Goal: Task Accomplishment & Management: Manage account settings

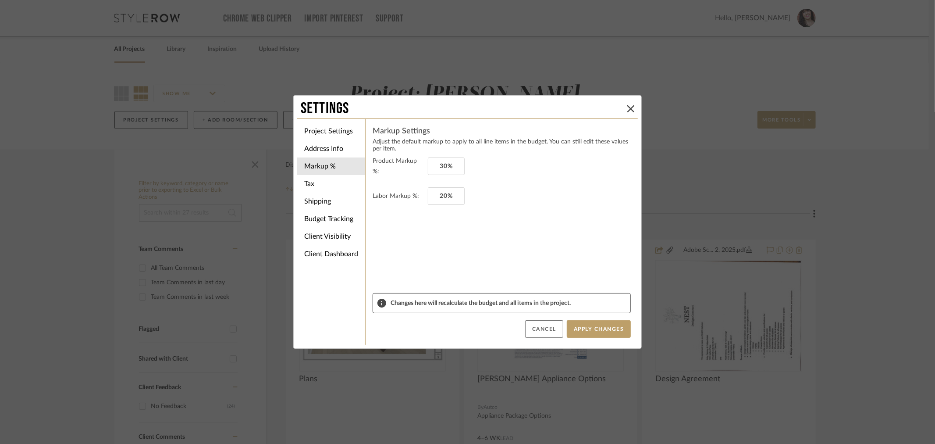
click at [539, 327] on button "Cancel" at bounding box center [544, 329] width 38 height 18
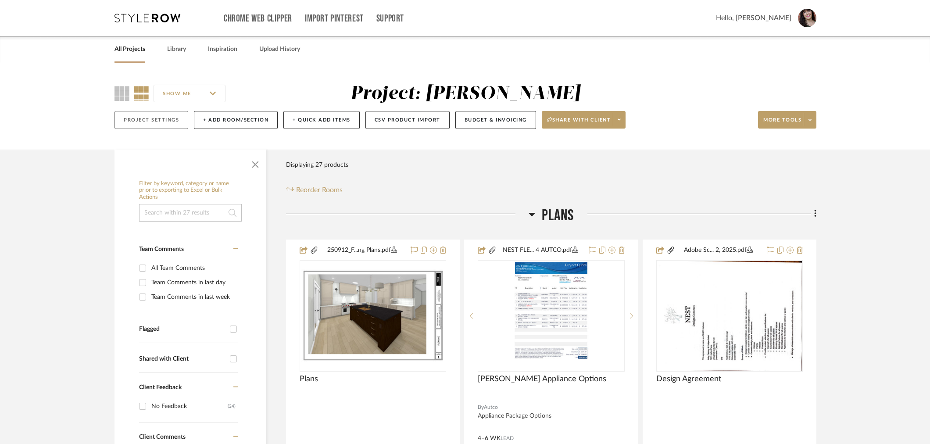
click at [139, 120] on button "Project Settings" at bounding box center [151, 120] width 74 height 18
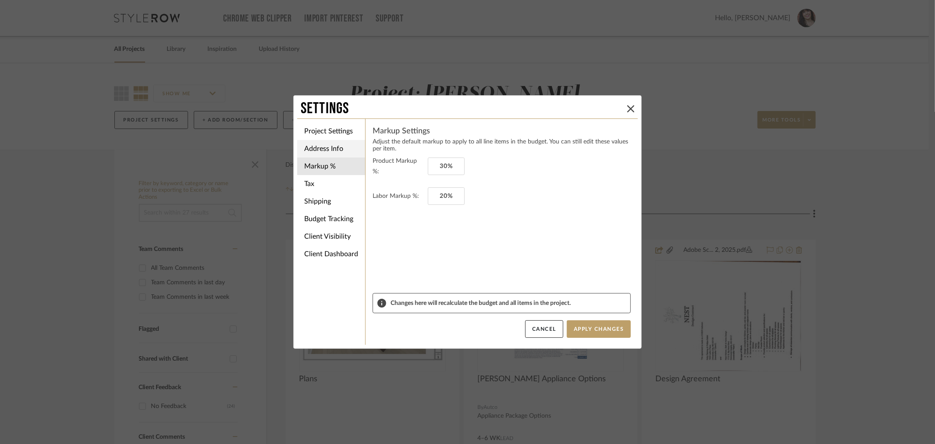
click at [336, 146] on li "Address Info" at bounding box center [331, 149] width 68 height 18
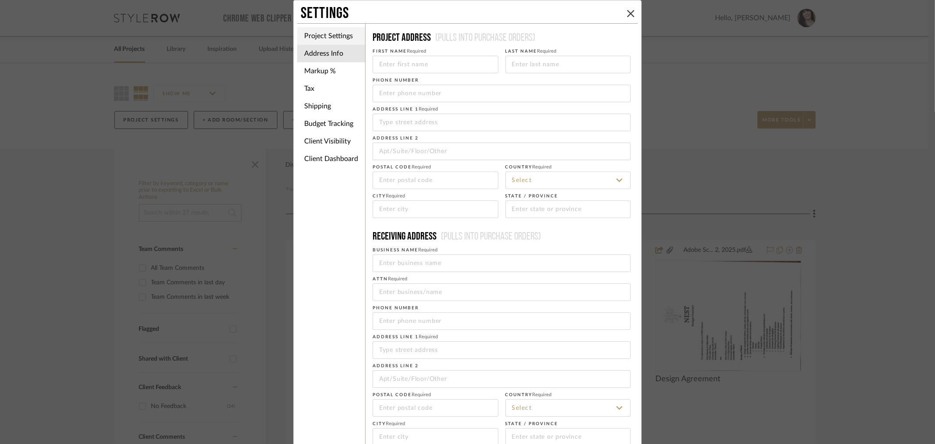
click at [337, 36] on li "Project Settings" at bounding box center [331, 36] width 68 height 18
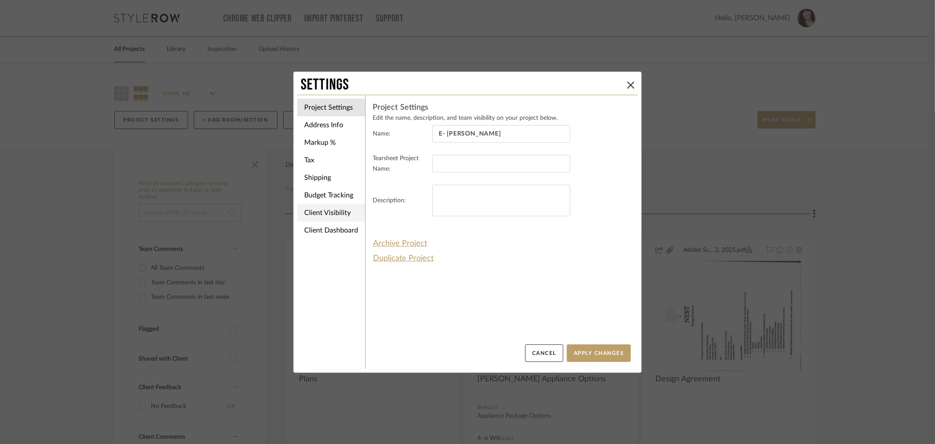
click at [334, 215] on li "Client Visibility" at bounding box center [331, 213] width 68 height 18
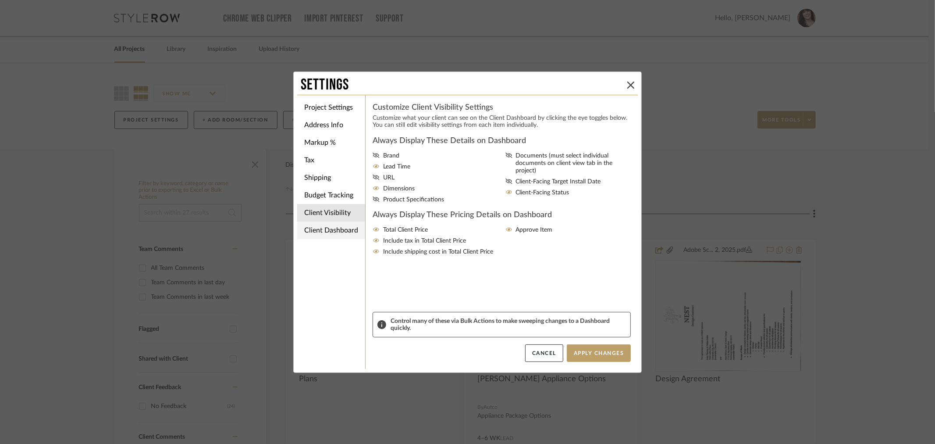
click at [335, 228] on li "Client Dashboard" at bounding box center [331, 230] width 68 height 18
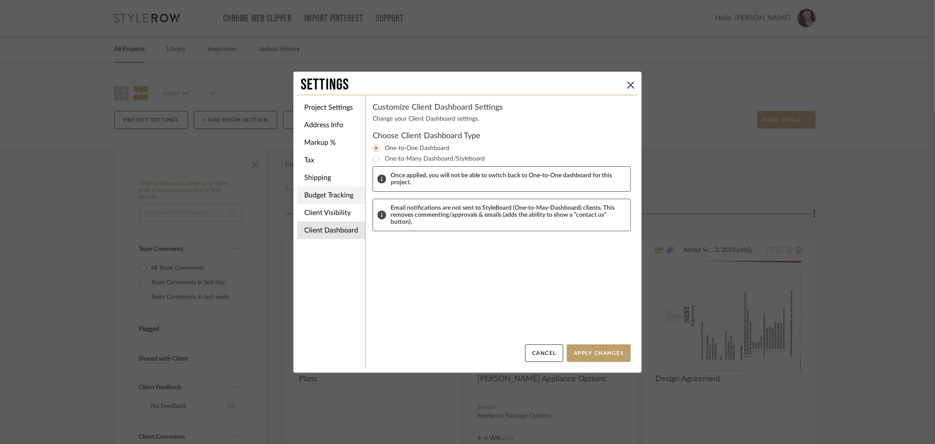
click at [332, 192] on li "Budget Tracking" at bounding box center [331, 195] width 68 height 18
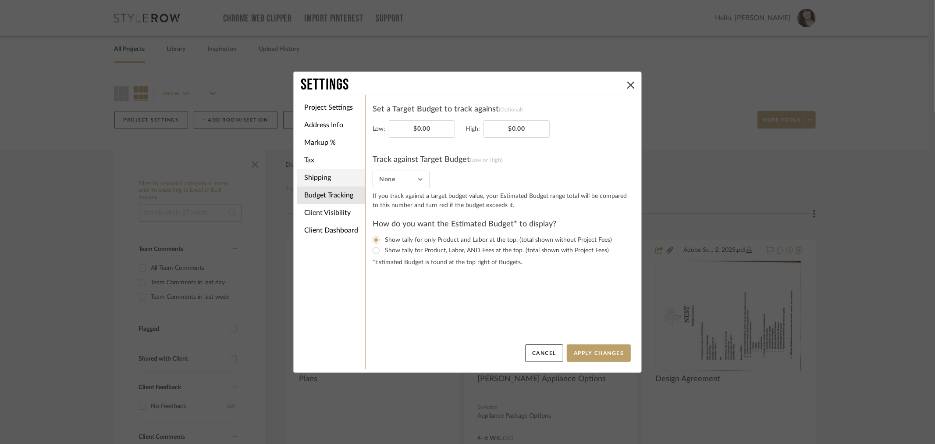
click at [329, 174] on li "Shipping" at bounding box center [331, 178] width 68 height 18
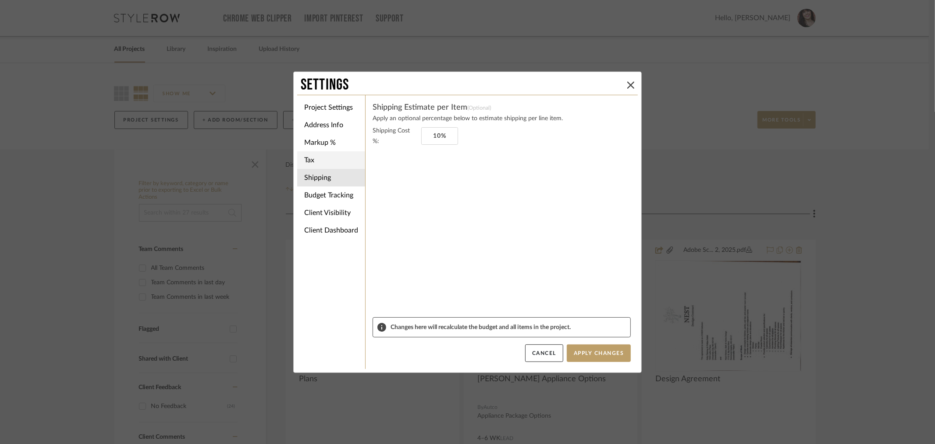
click at [326, 151] on li "Tax" at bounding box center [331, 160] width 68 height 18
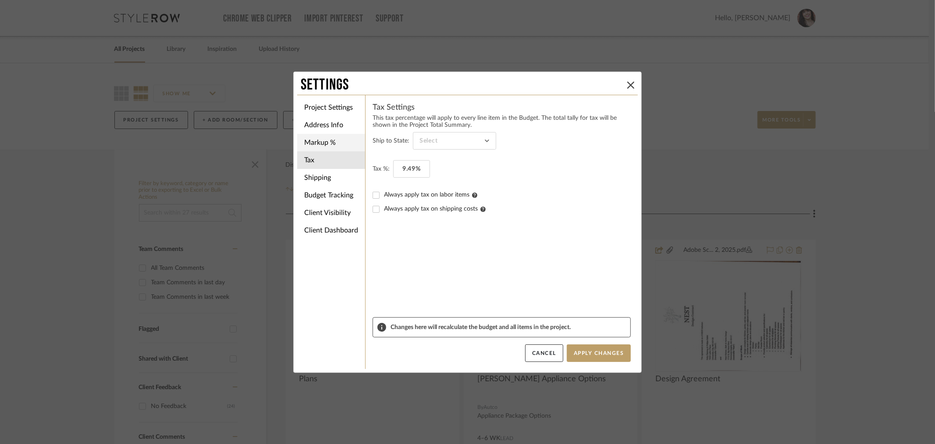
click at [317, 146] on li "Markup %" at bounding box center [331, 143] width 68 height 18
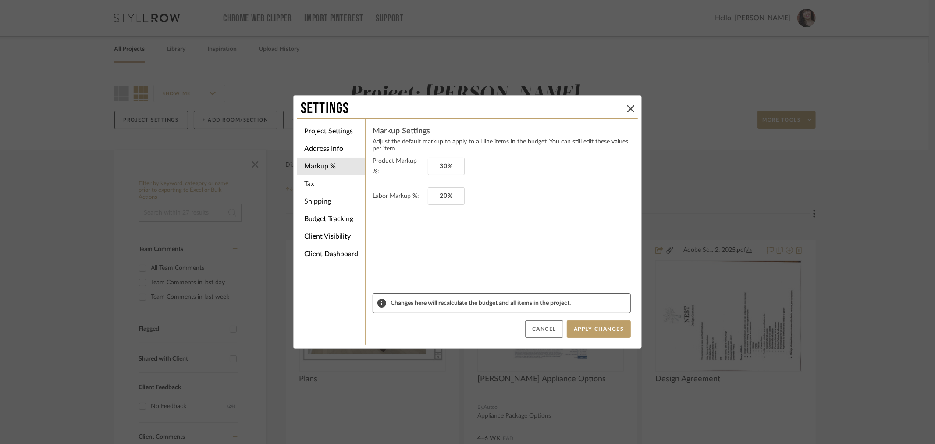
click at [544, 330] on button "Cancel" at bounding box center [544, 329] width 38 height 18
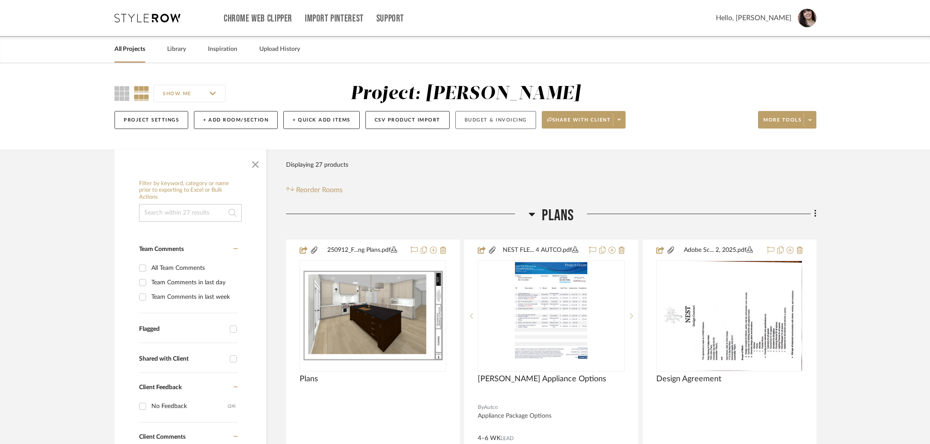
click at [499, 120] on button "Budget & Invoicing" at bounding box center [495, 120] width 81 height 18
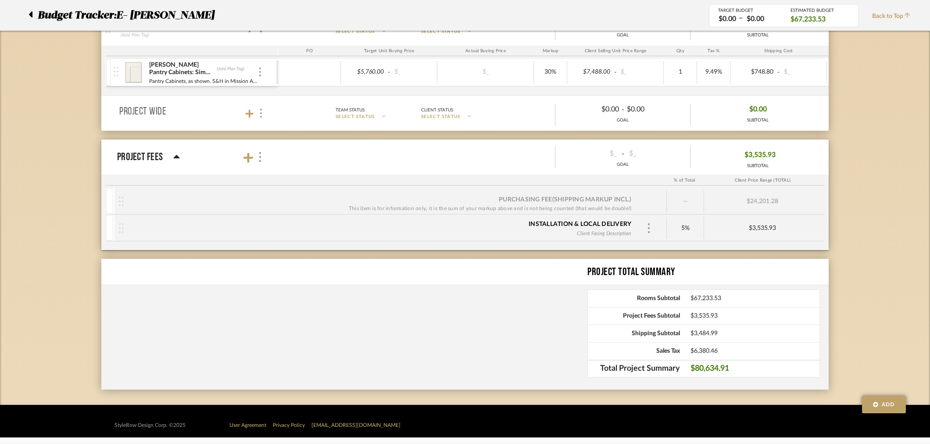
scroll to position [806, 0]
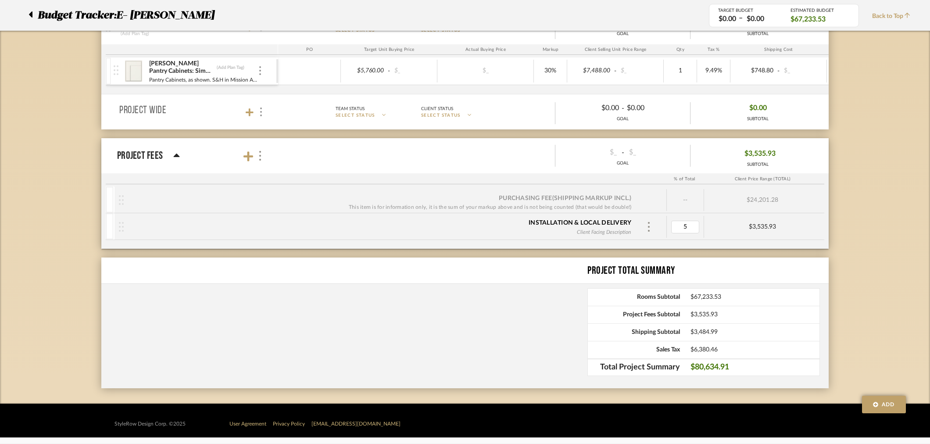
type input "0"
click at [34, 13] on div at bounding box center [33, 15] width 9 height 16
click at [31, 14] on icon at bounding box center [31, 14] width 4 height 6
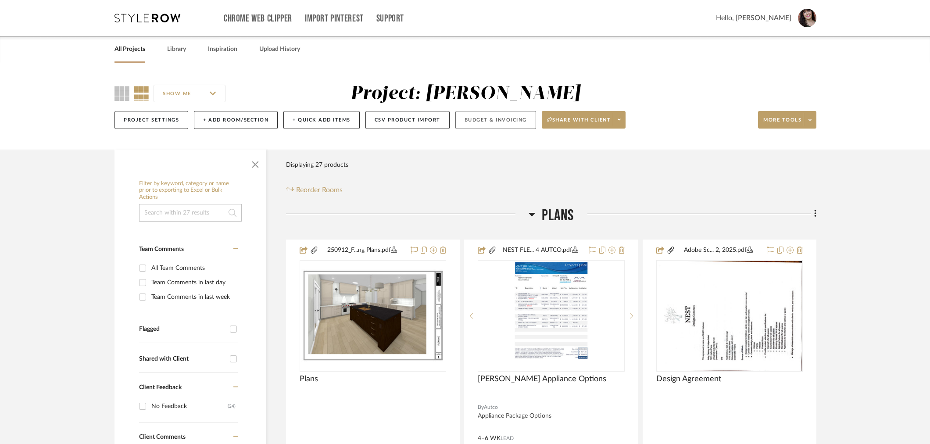
click at [481, 122] on button "Budget & Invoicing" at bounding box center [495, 120] width 81 height 18
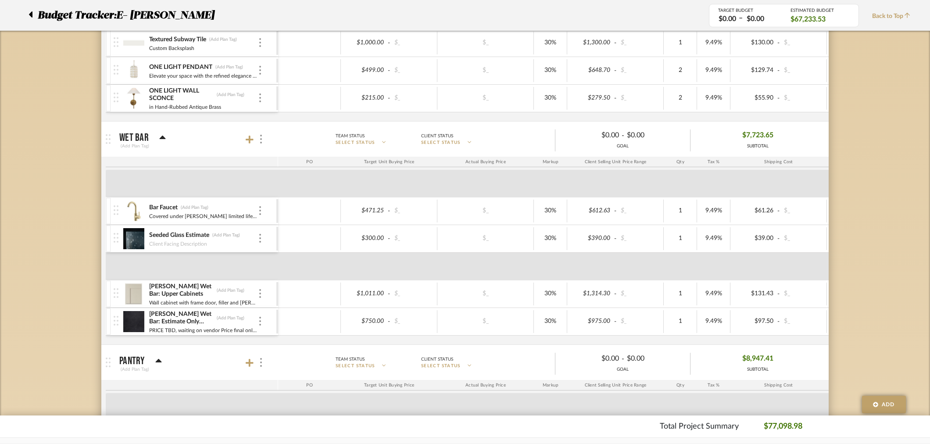
scroll to position [806, 0]
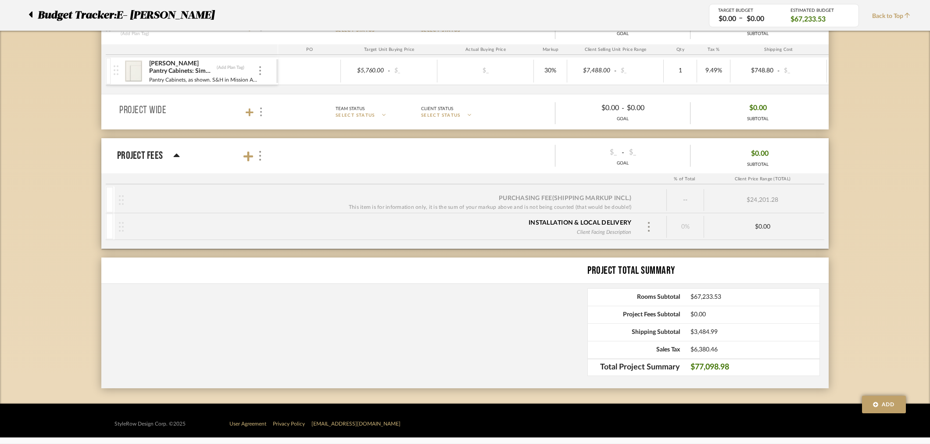
click at [30, 17] on icon at bounding box center [31, 14] width 4 height 11
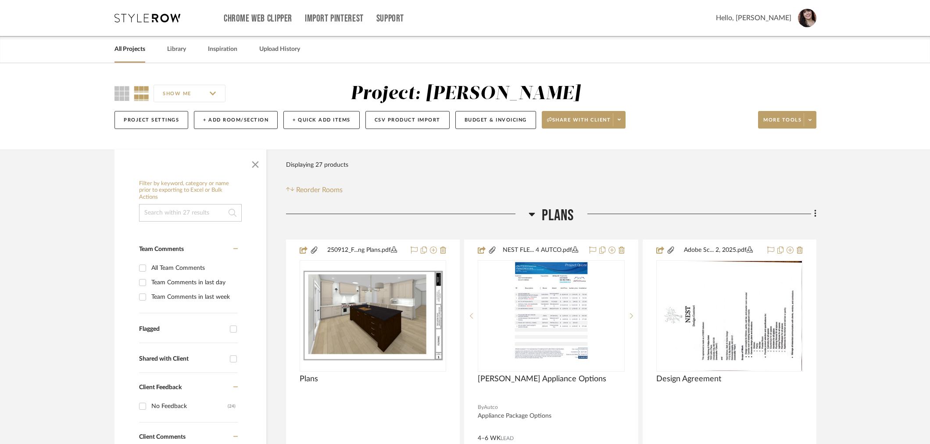
click at [130, 53] on link "All Projects" at bounding box center [129, 49] width 31 height 12
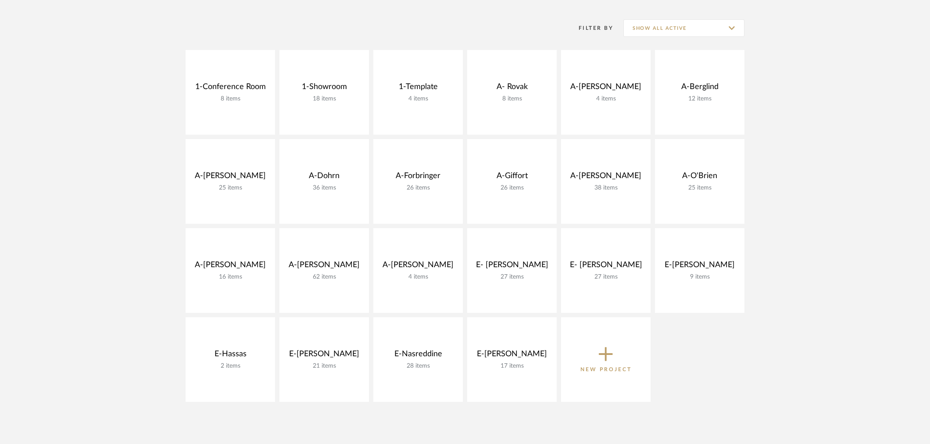
scroll to position [389, 0]
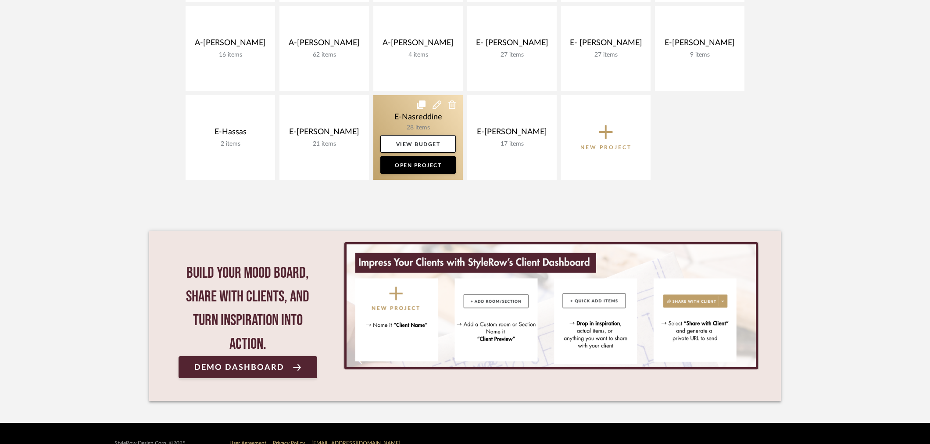
click at [405, 115] on link at bounding box center [417, 137] width 89 height 85
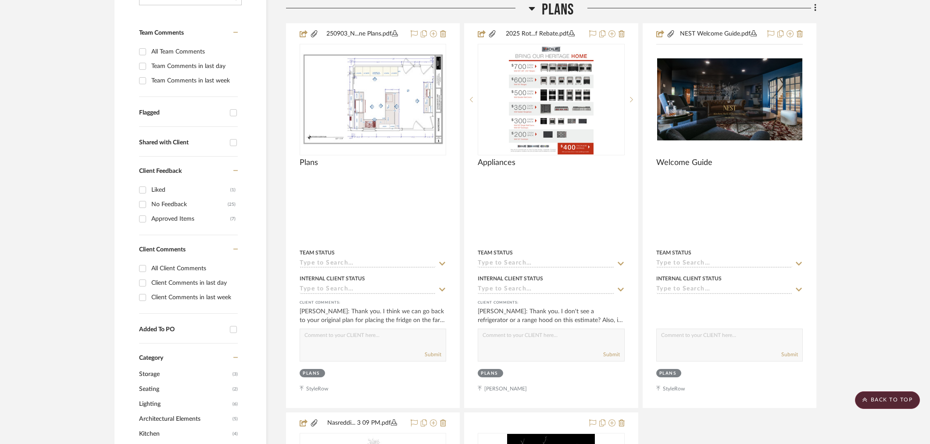
scroll to position [49, 0]
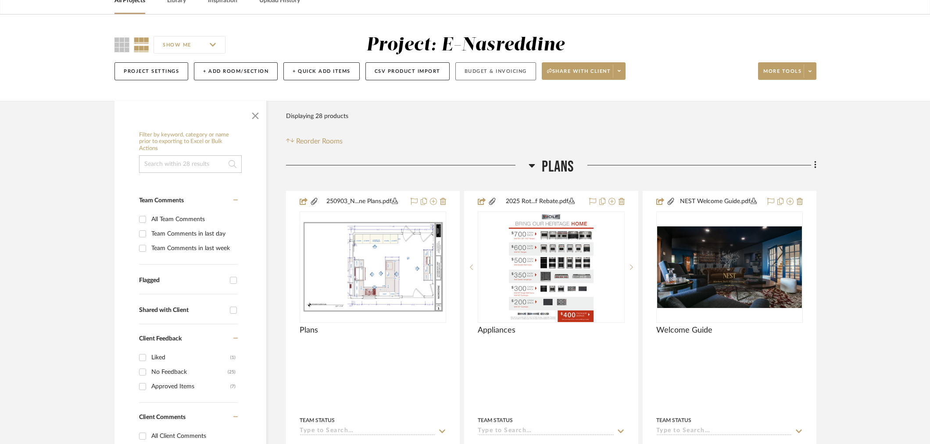
click at [468, 74] on button "Budget & Invoicing" at bounding box center [495, 71] width 81 height 18
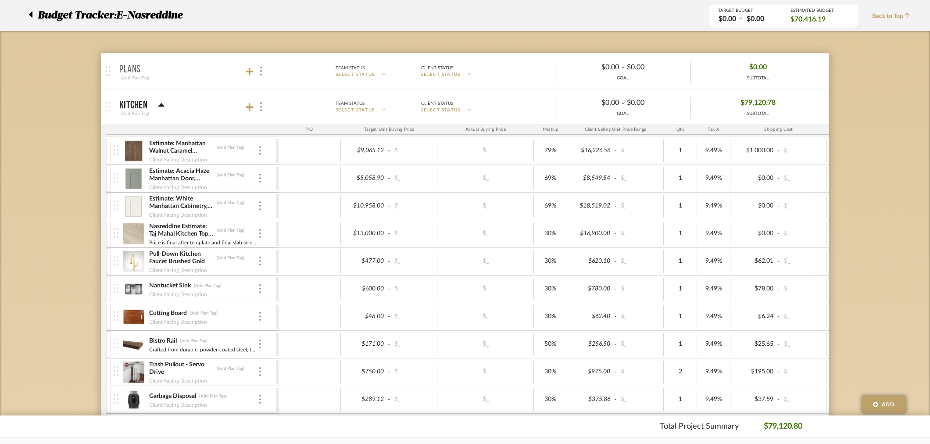
scroll to position [72, 0]
